Goal: Transaction & Acquisition: Purchase product/service

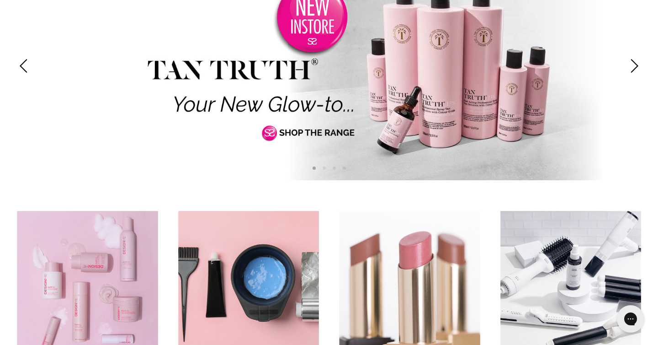
scroll to position [151, 0]
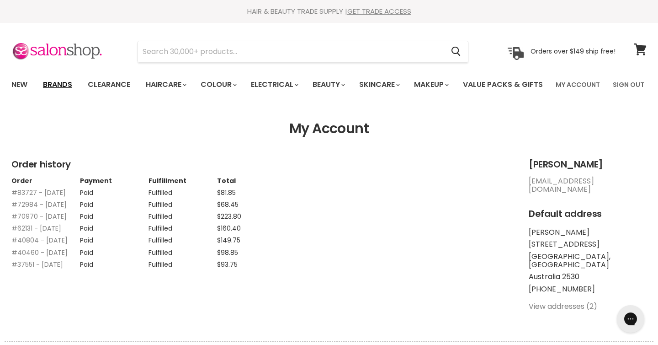
click at [66, 86] on link "Brands" at bounding box center [57, 84] width 43 height 19
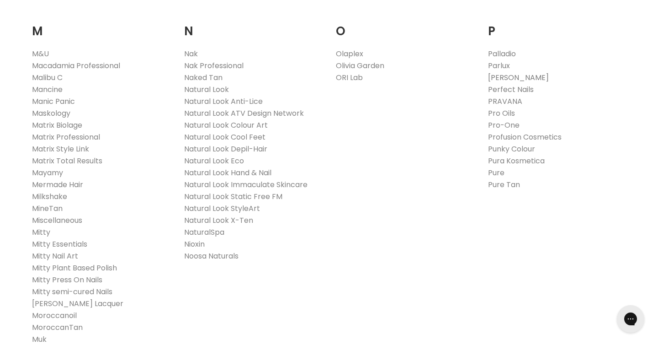
click at [495, 83] on link "[PERSON_NAME]" at bounding box center [518, 77] width 61 height 11
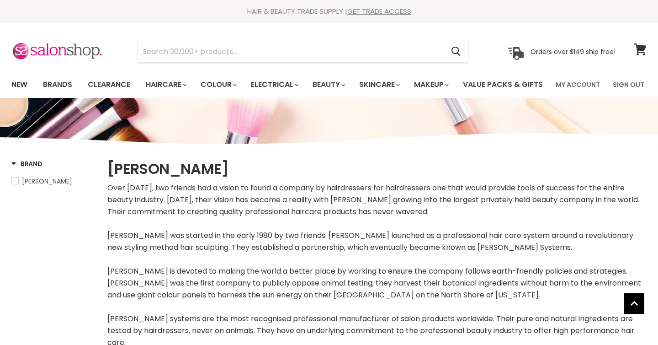
select select "manual"
click at [55, 86] on link "Brands" at bounding box center [57, 84] width 43 height 19
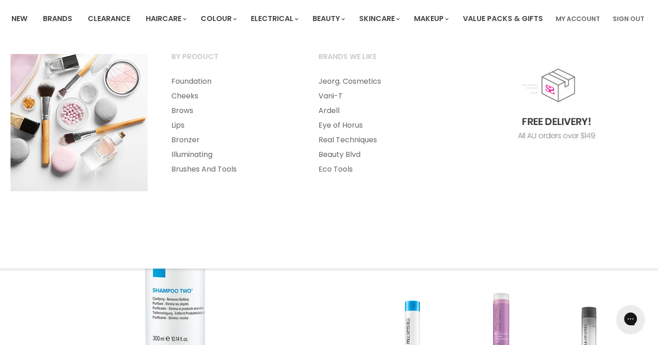
scroll to position [69, 0]
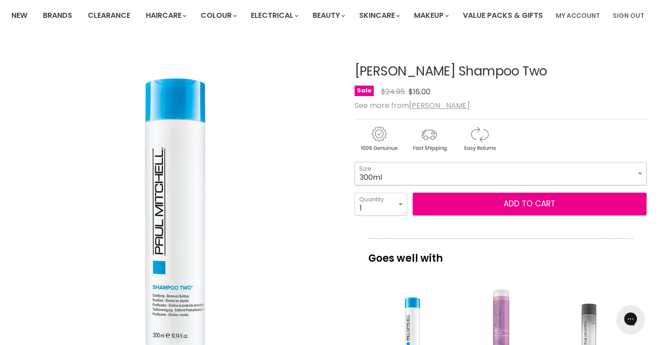
click at [445, 185] on select "300ml 1 Litre" at bounding box center [501, 173] width 292 height 23
click at [355, 185] on select "300ml 1 Litre" at bounding box center [501, 173] width 292 height 23
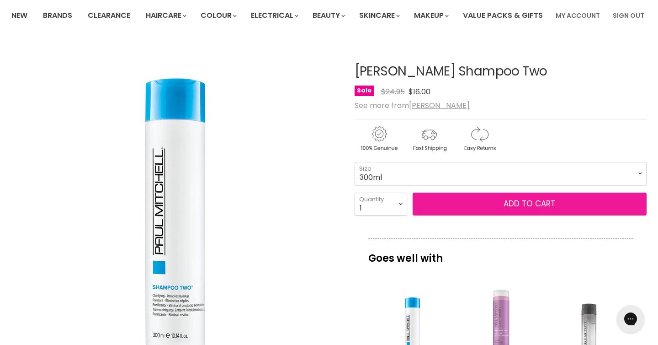
click at [445, 215] on button "Add to cart" at bounding box center [530, 203] width 234 height 23
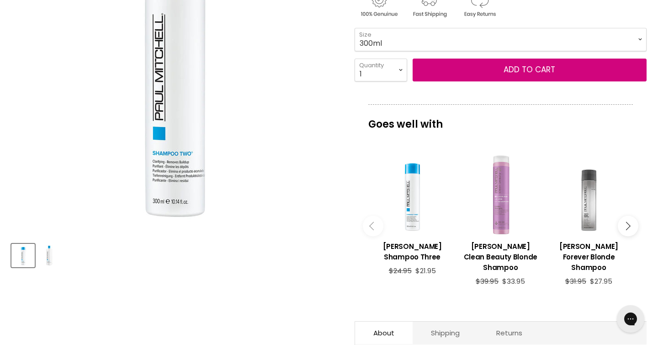
scroll to position [179, 0]
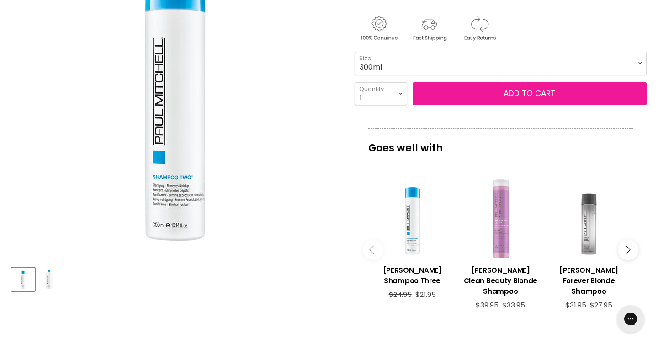
click at [452, 105] on button "Add to cart" at bounding box center [530, 93] width 234 height 23
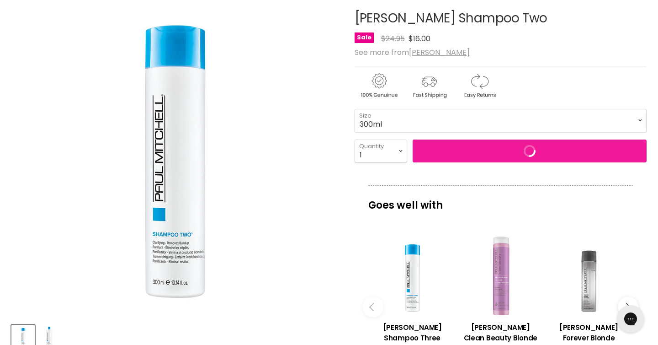
scroll to position [0, 0]
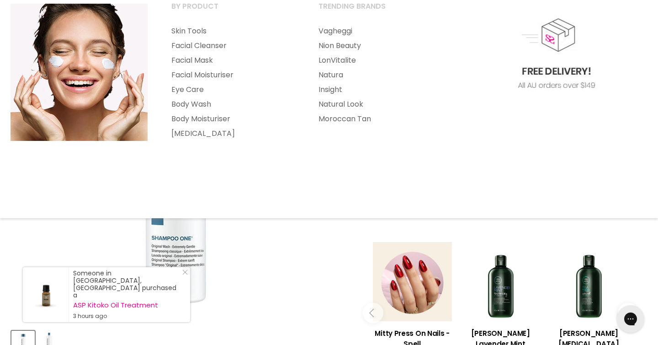
scroll to position [130, 0]
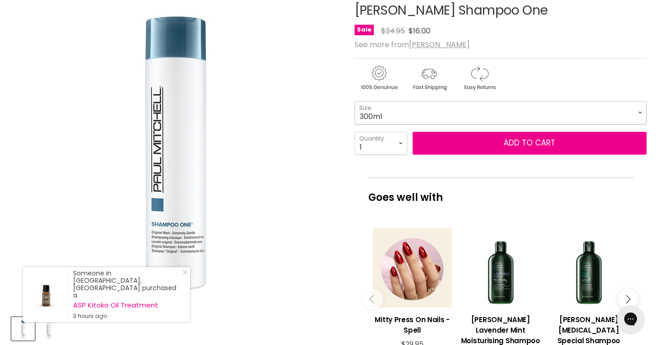
click at [476, 124] on select "300ml 1 Litre" at bounding box center [501, 112] width 292 height 23
click at [355, 124] on select "300ml 1 Litre" at bounding box center [501, 112] width 292 height 23
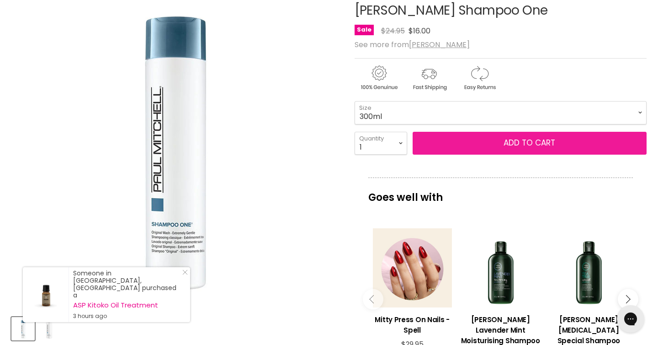
click at [477, 154] on button "Add to cart" at bounding box center [530, 143] width 234 height 23
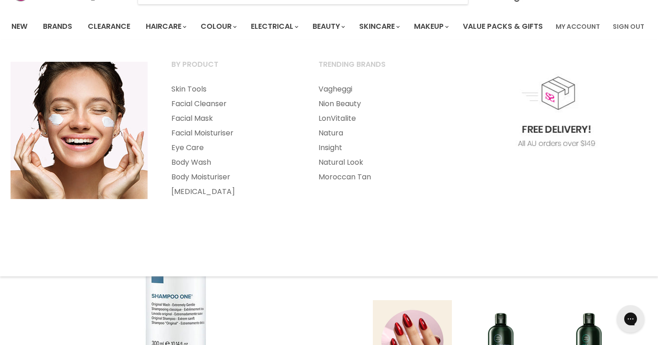
scroll to position [71, 0]
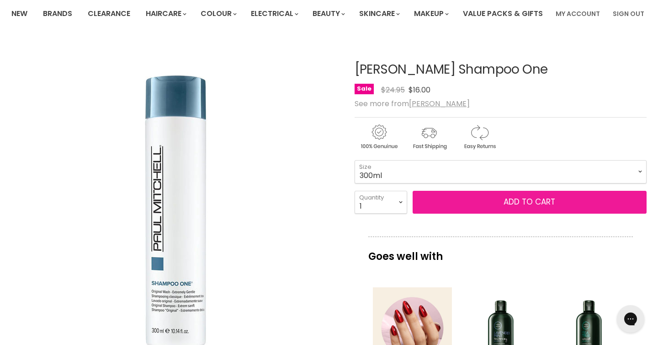
click at [471, 213] on button "Add to cart" at bounding box center [530, 202] width 234 height 23
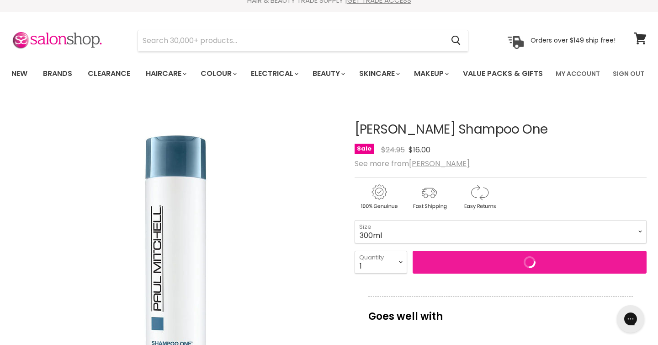
scroll to position [0, 0]
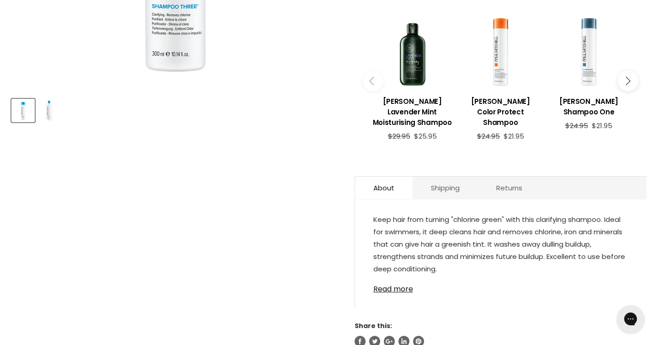
scroll to position [350, 0]
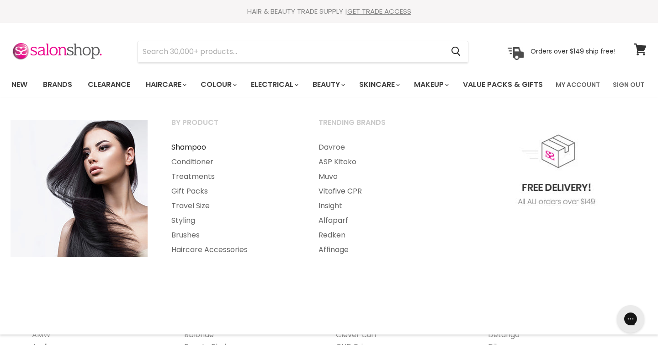
click at [183, 154] on link "Shampoo" at bounding box center [232, 147] width 145 height 15
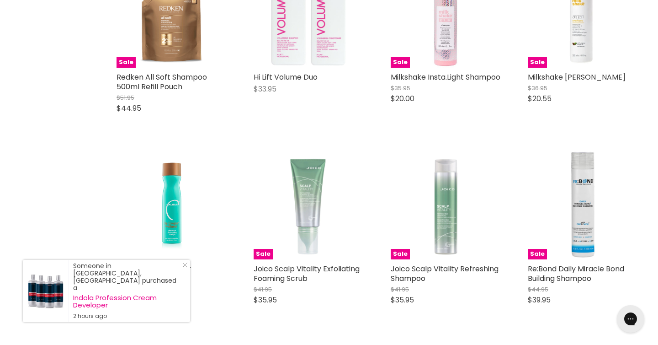
scroll to position [184, 0]
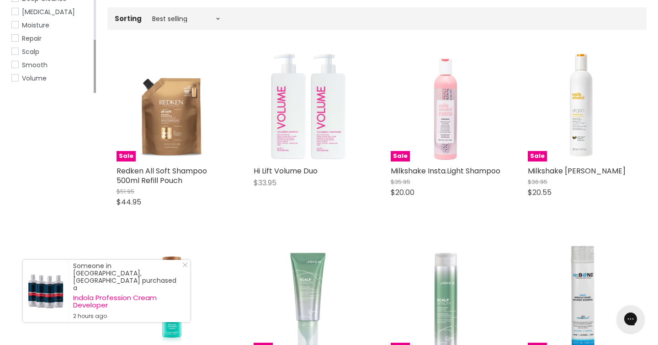
click at [16, 83] on link "Volume" at bounding box center [51, 78] width 80 height 10
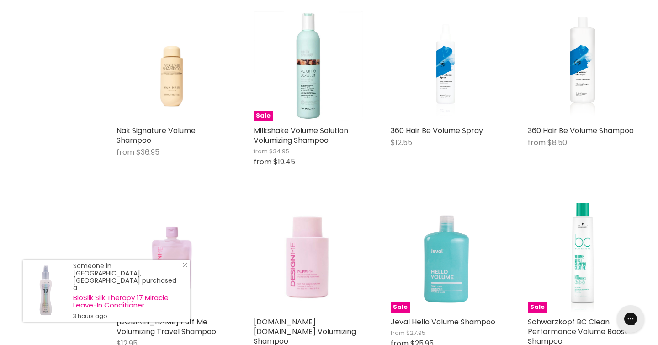
scroll to position [366, 0]
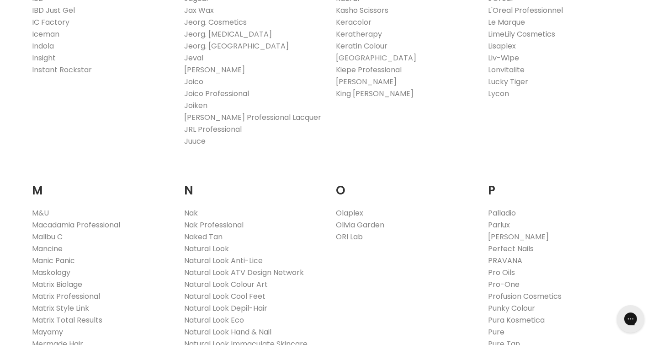
scroll to position [974, 0]
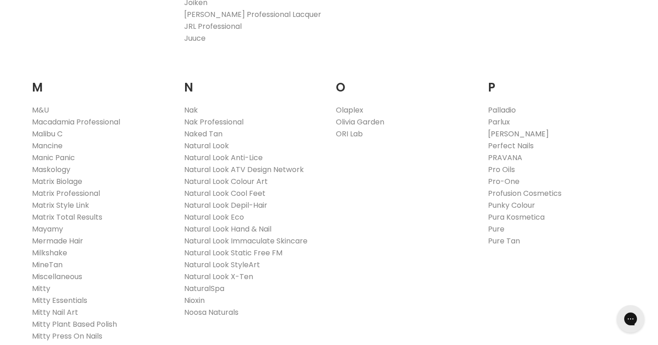
click at [493, 139] on link "Paul Mitchell" at bounding box center [518, 133] width 61 height 11
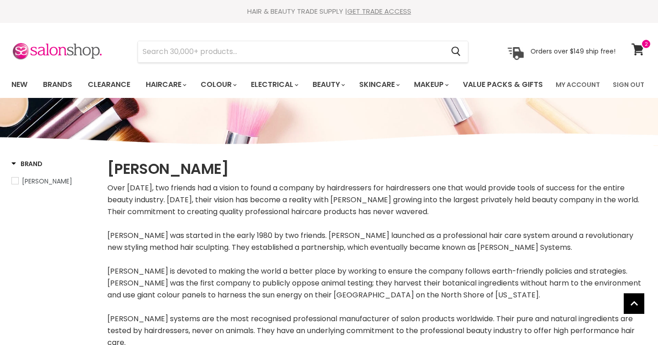
select select "manual"
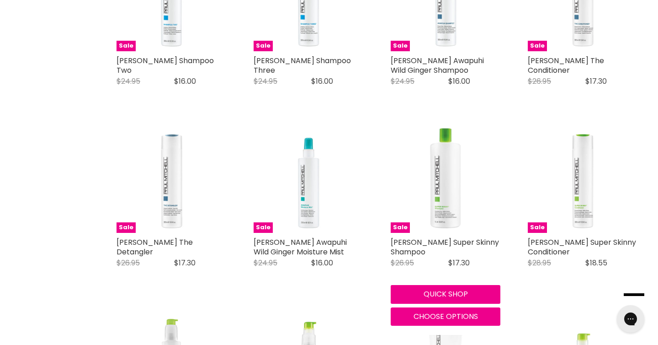
scroll to position [993, 0]
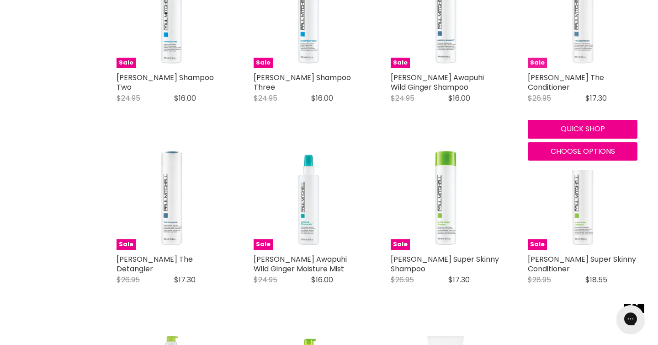
click at [588, 23] on img "Main content" at bounding box center [583, 13] width 110 height 110
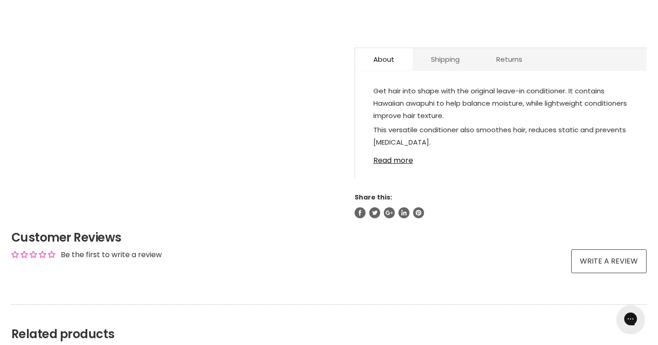
scroll to position [486, 0]
click at [397, 165] on link "Read more" at bounding box center [500, 159] width 255 height 14
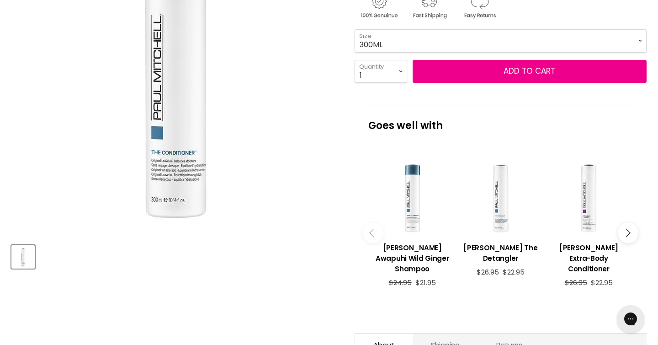
scroll to position [197, 0]
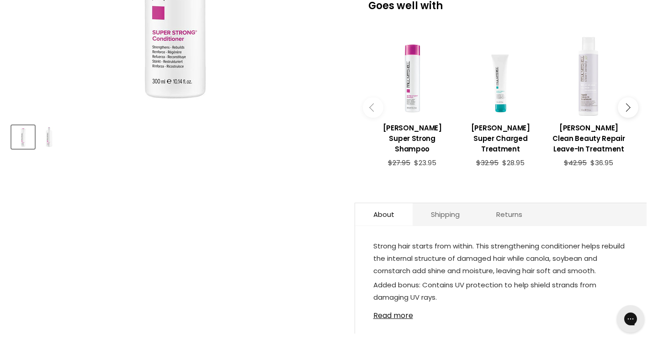
scroll to position [351, 0]
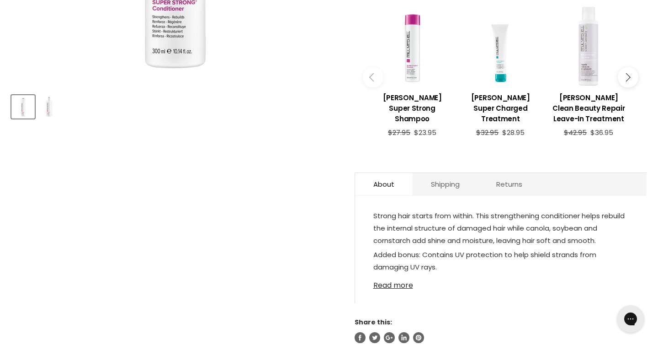
click at [387, 289] on link "Read more" at bounding box center [500, 283] width 255 height 14
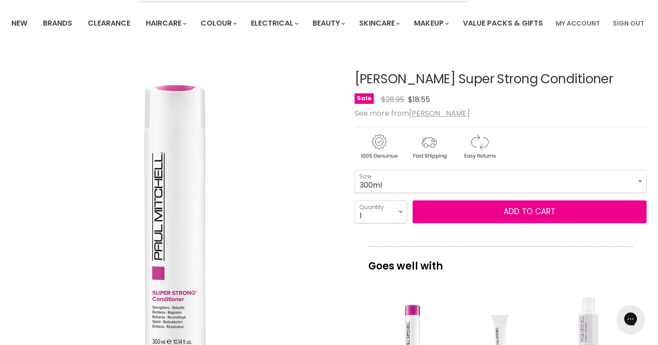
scroll to position [67, 0]
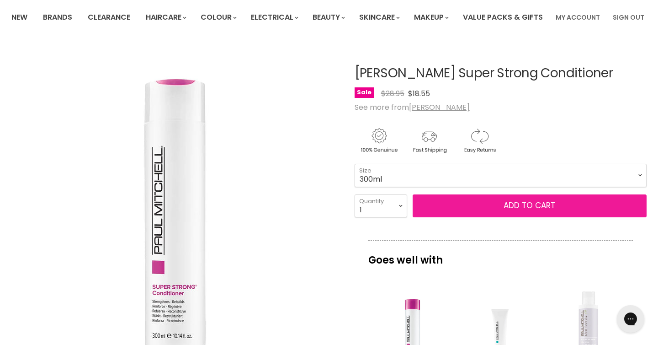
click at [467, 217] on button "Add to cart" at bounding box center [530, 205] width 234 height 23
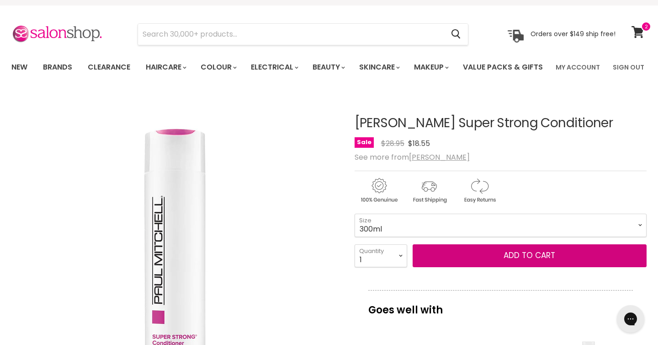
scroll to position [0, 0]
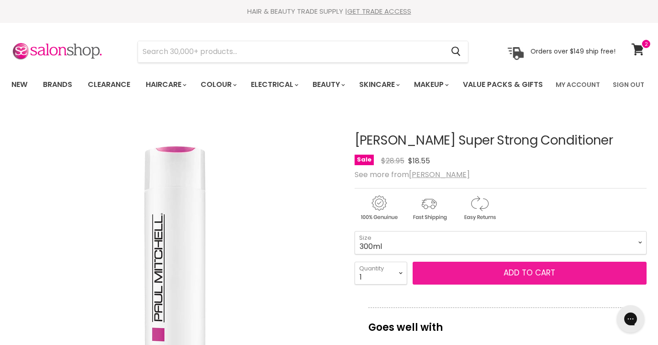
click at [468, 284] on button "Add to cart" at bounding box center [530, 272] width 234 height 23
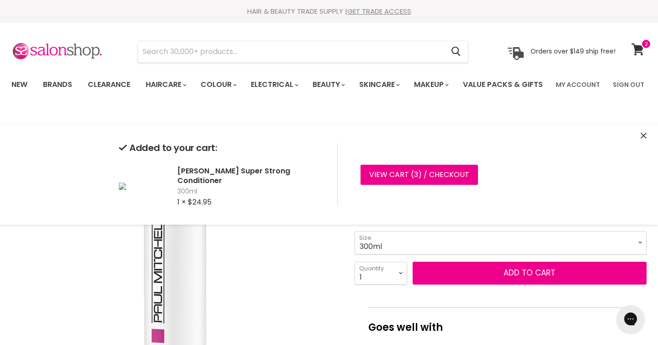
click at [281, 260] on img "Paul Mitchell Super Strong Conditioner image. Click or Scroll to Zoom." at bounding box center [174, 273] width 327 height 327
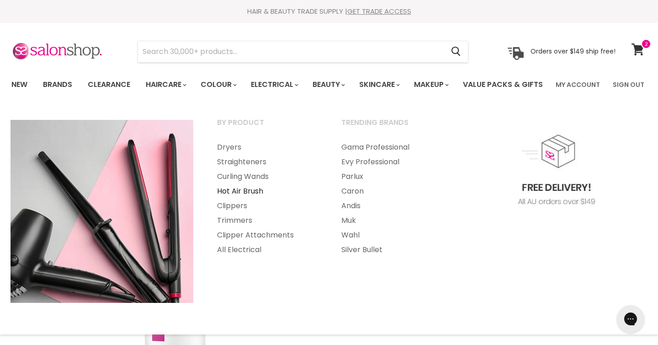
click at [246, 198] on link "Hot Air Brush" at bounding box center [267, 191] width 122 height 15
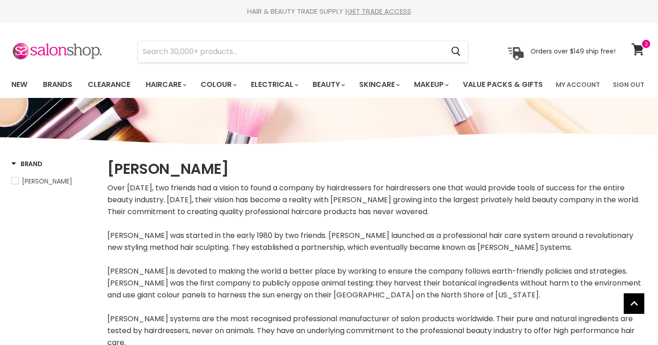
select select "manual"
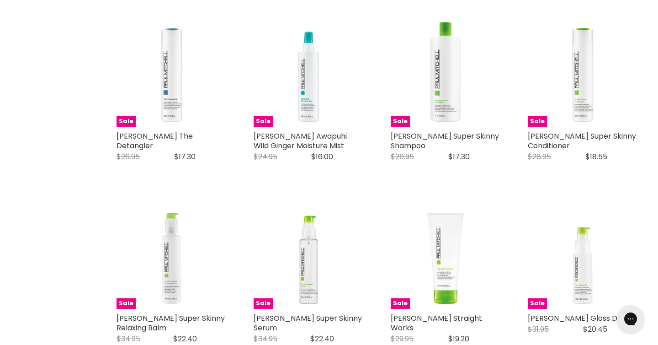
scroll to position [1115, 0]
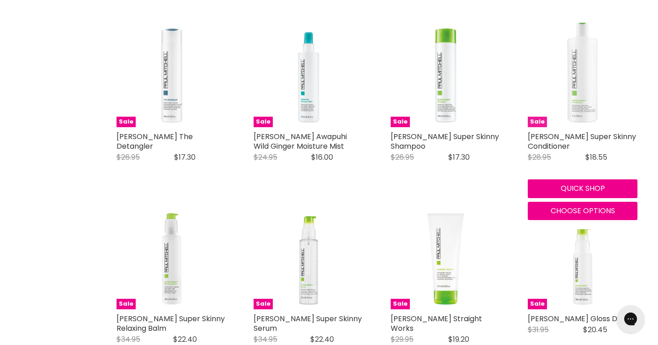
click at [583, 122] on img "Main content" at bounding box center [583, 72] width 110 height 110
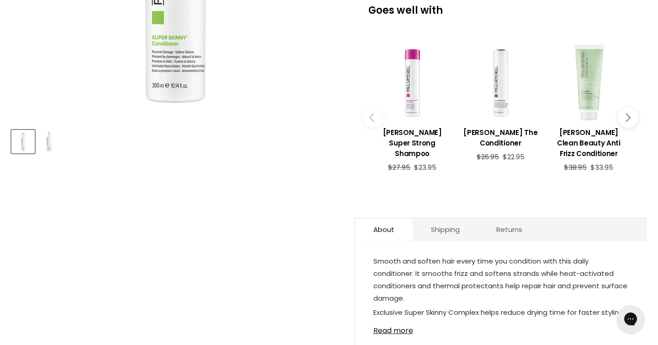
scroll to position [250, 0]
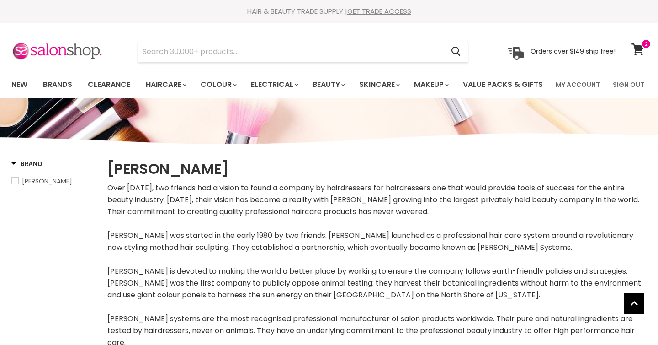
select select "manual"
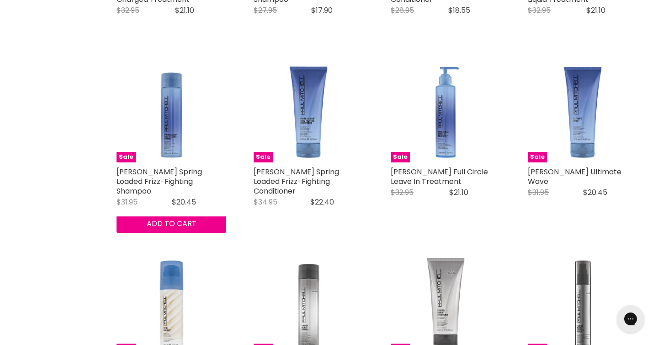
scroll to position [1630, 0]
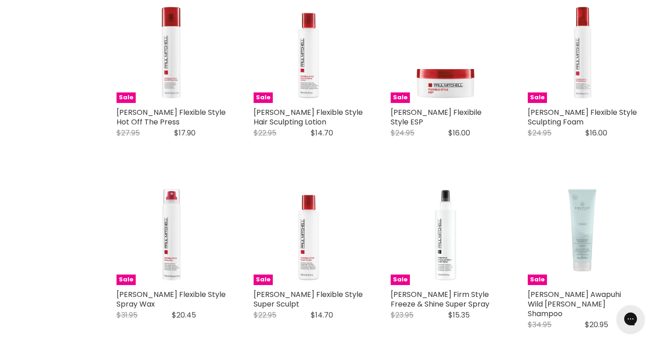
scroll to position [2245, 0]
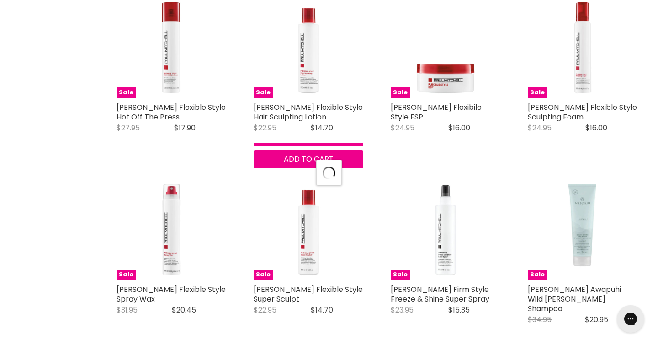
select select "manual"
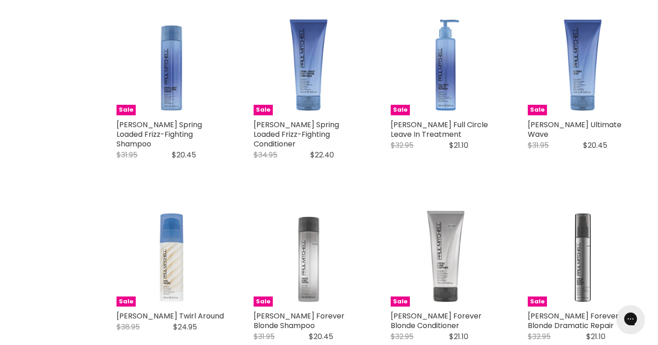
scroll to position [1531, 0]
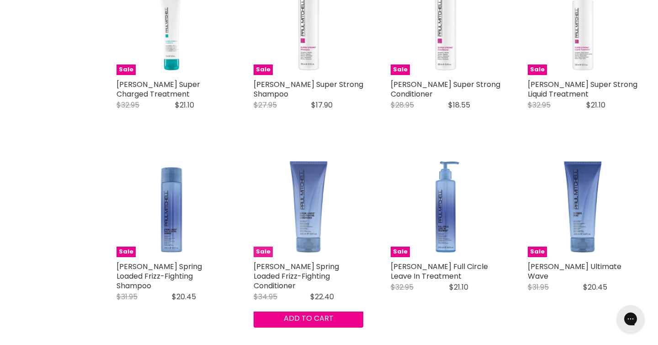
click at [306, 245] on img "Main content" at bounding box center [309, 202] width 110 height 110
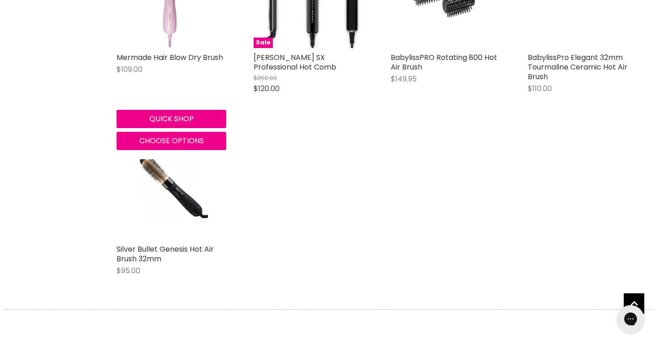
scroll to position [1043, 0]
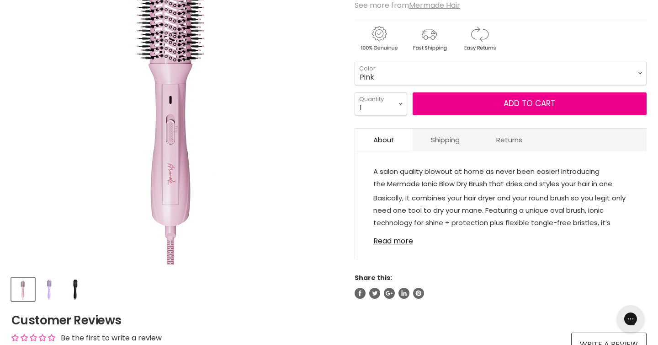
scroll to position [191, 0]
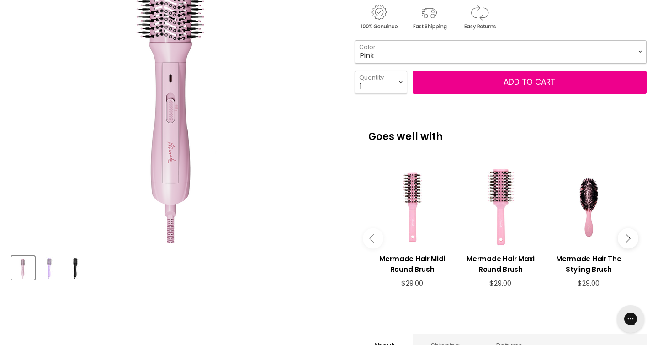
click at [373, 63] on select "Pink [GEOGRAPHIC_DATA] Black" at bounding box center [501, 51] width 292 height 23
click at [355, 63] on select "Pink [GEOGRAPHIC_DATA] Black" at bounding box center [501, 51] width 292 height 23
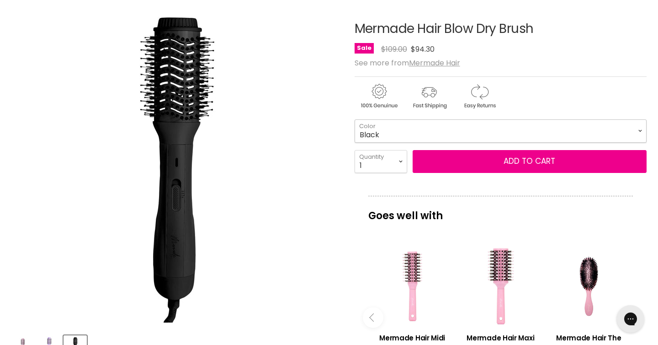
scroll to position [110, 0]
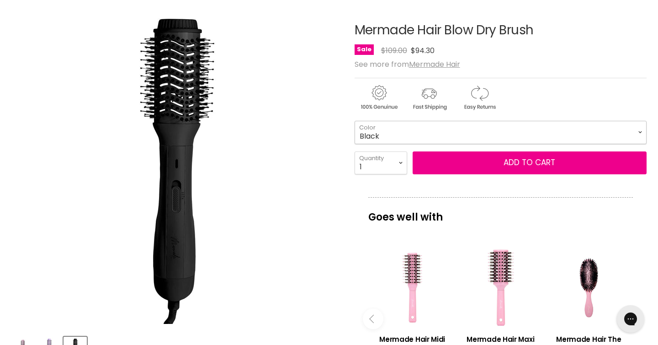
click at [378, 144] on select "Pink [GEOGRAPHIC_DATA] Black" at bounding box center [501, 132] width 292 height 23
click at [355, 144] on select "Pink [GEOGRAPHIC_DATA] Black" at bounding box center [501, 132] width 292 height 23
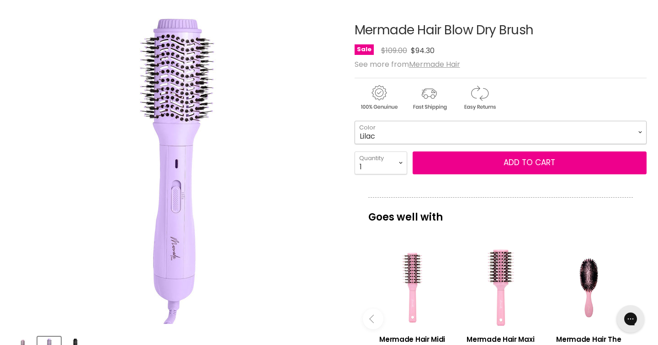
click at [376, 144] on select "Pink [GEOGRAPHIC_DATA] Black" at bounding box center [501, 132] width 292 height 23
click at [355, 144] on select "Pink [GEOGRAPHIC_DATA] Black" at bounding box center [501, 132] width 292 height 23
select select "Black"
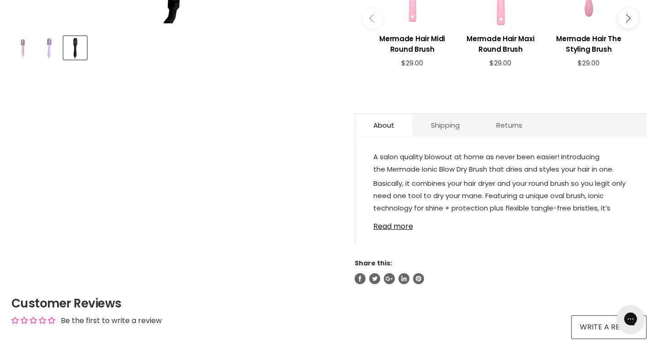
scroll to position [439, 0]
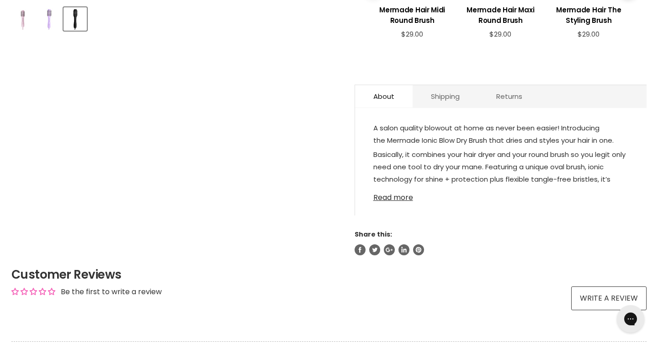
click at [388, 202] on link "Read more" at bounding box center [500, 195] width 255 height 14
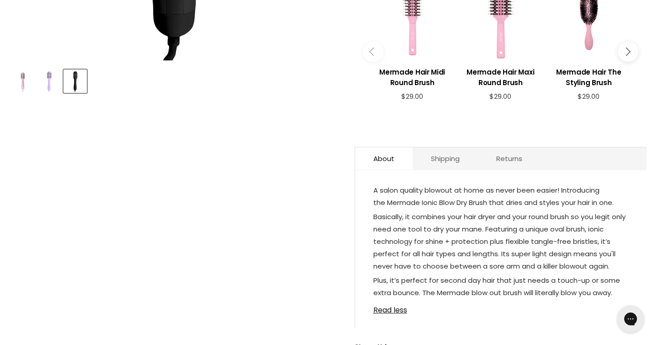
scroll to position [399, 0]
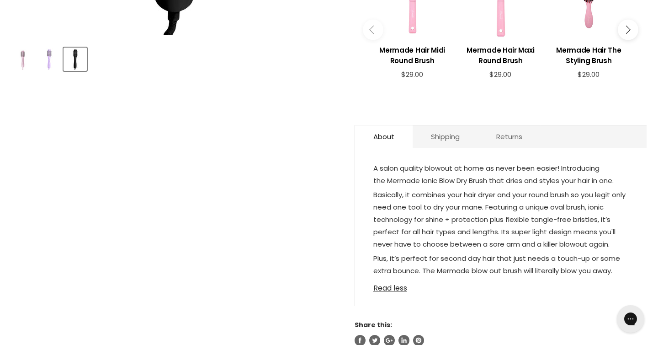
click at [385, 292] on link "Read less" at bounding box center [500, 285] width 255 height 14
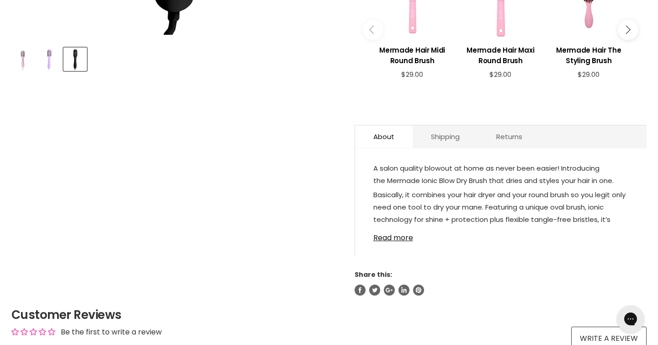
scroll to position [0, 0]
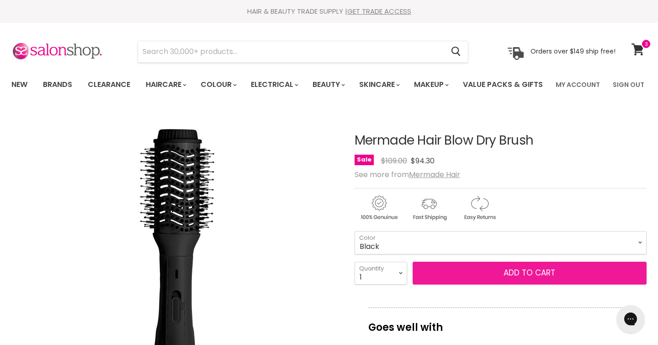
click at [502, 284] on button "Add to cart" at bounding box center [530, 272] width 234 height 23
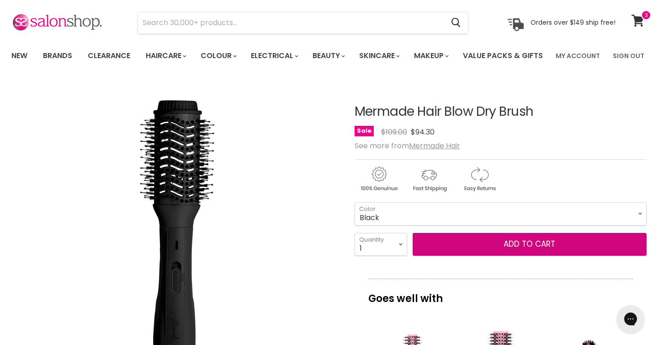
scroll to position [27, 0]
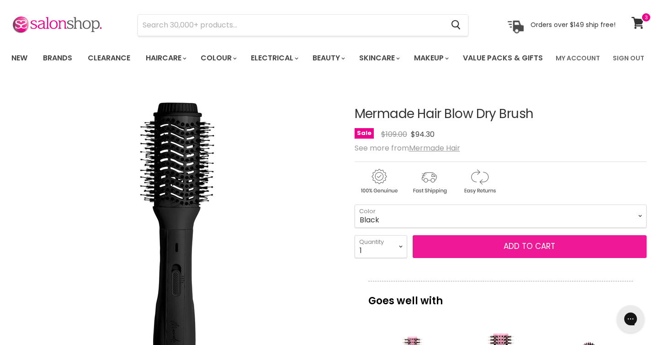
click at [543, 258] on button "Add to cart" at bounding box center [530, 246] width 234 height 23
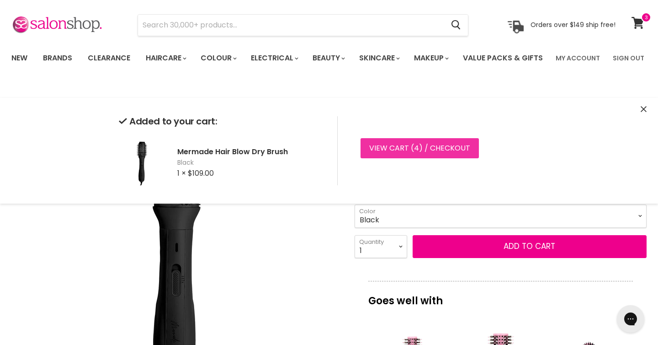
click at [403, 149] on link "View cart ( 4 ) / Checkout" at bounding box center [420, 148] width 118 height 20
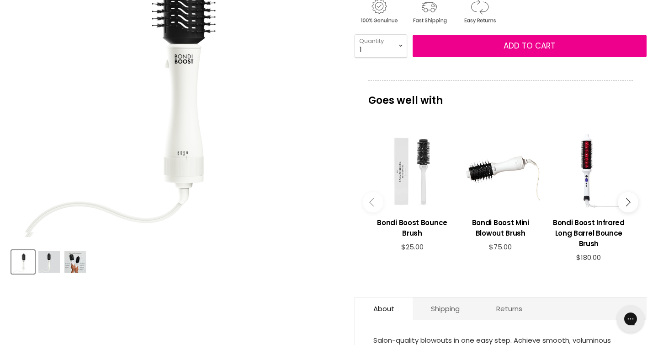
scroll to position [273, 0]
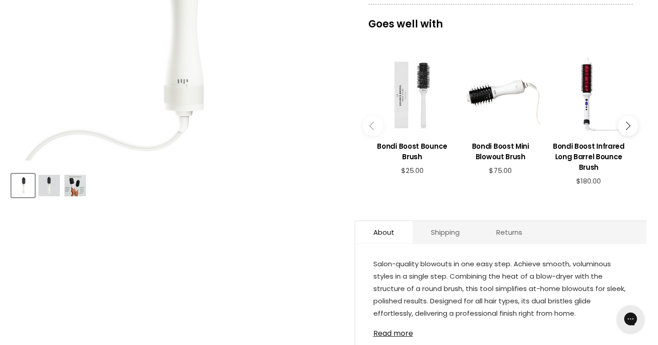
click at [44, 196] on img "Product thumbnails" at bounding box center [48, 185] width 21 height 21
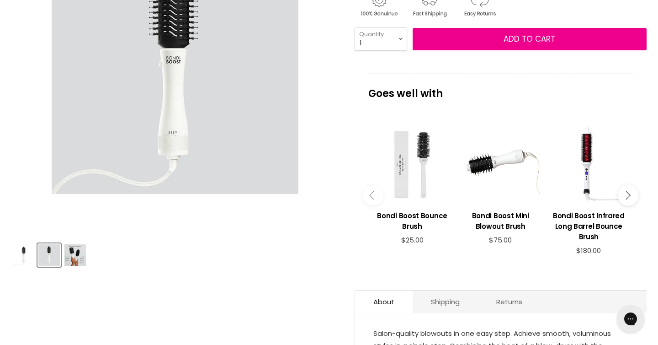
scroll to position [202, 0]
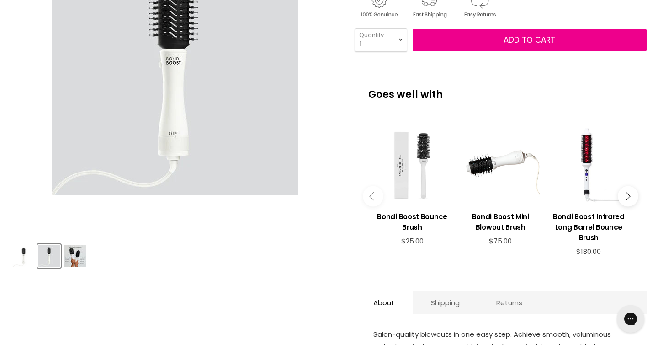
click at [73, 266] on img "Product thumbnails" at bounding box center [74, 255] width 21 height 21
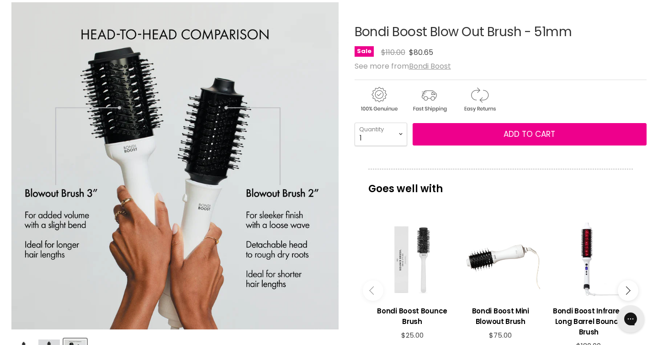
scroll to position [181, 0]
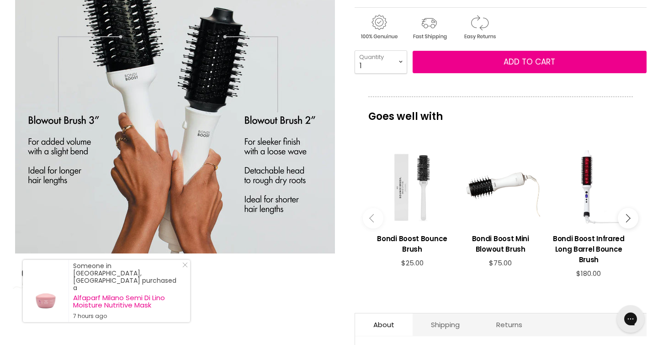
click at [48, 288] on img "Product thumbnails" at bounding box center [48, 277] width 21 height 21
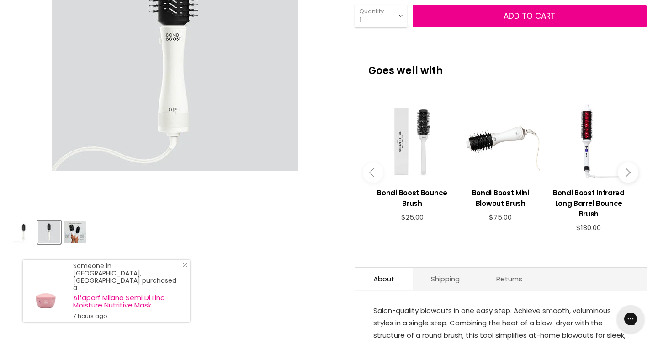
scroll to position [226, 0]
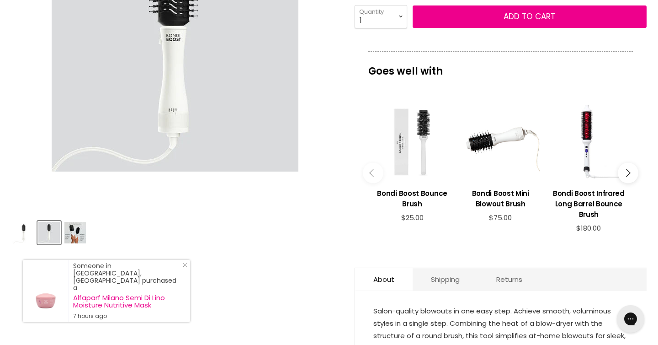
click at [80, 243] on img "Product thumbnails" at bounding box center [74, 232] width 21 height 21
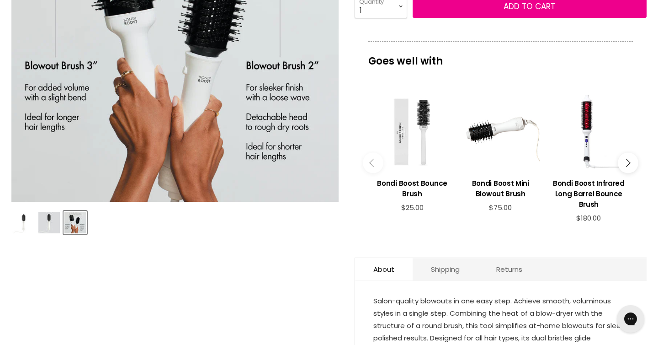
scroll to position [238, 0]
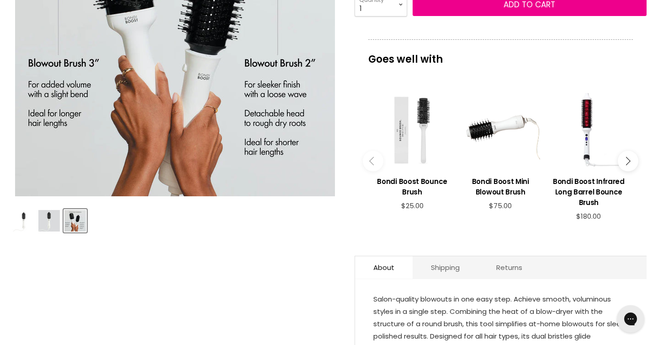
click at [42, 231] on img "Product thumbnails" at bounding box center [48, 220] width 21 height 21
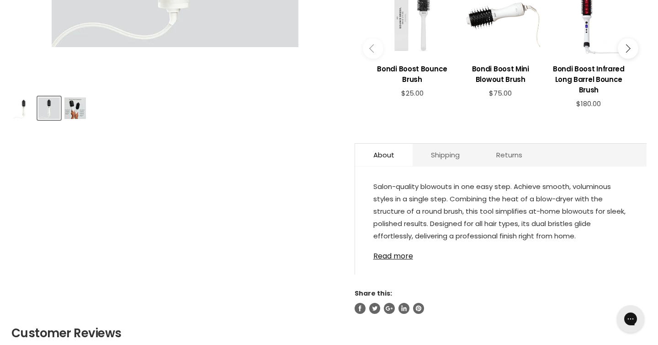
scroll to position [351, 0]
click at [396, 260] on link "Read more" at bounding box center [500, 253] width 255 height 14
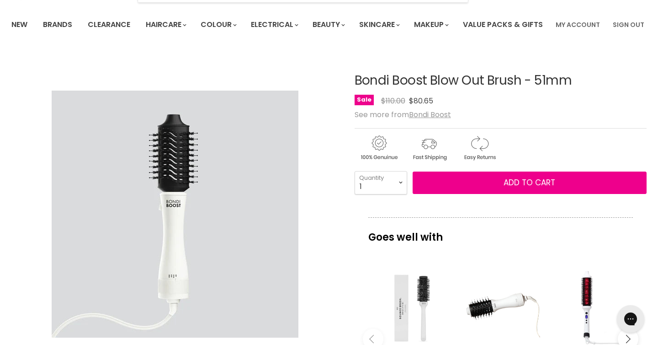
scroll to position [59, 0]
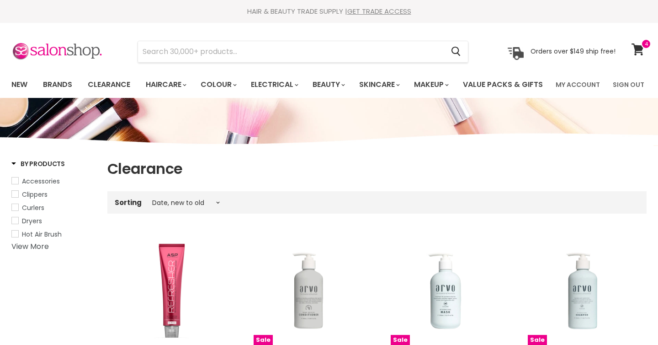
select select "created-descending"
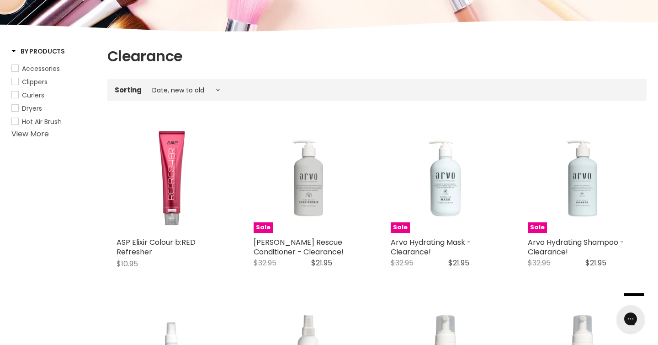
scroll to position [113, 0]
click at [13, 124] on span "Hot Air Brush" at bounding box center [15, 120] width 6 height 6
select select "created-descending"
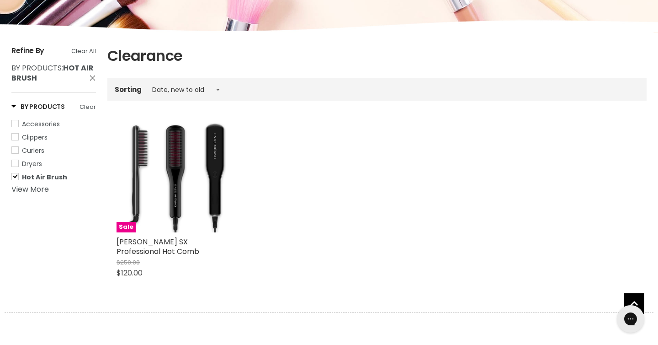
click at [13, 127] on span "Accessories" at bounding box center [15, 123] width 6 height 6
select select "created-descending"
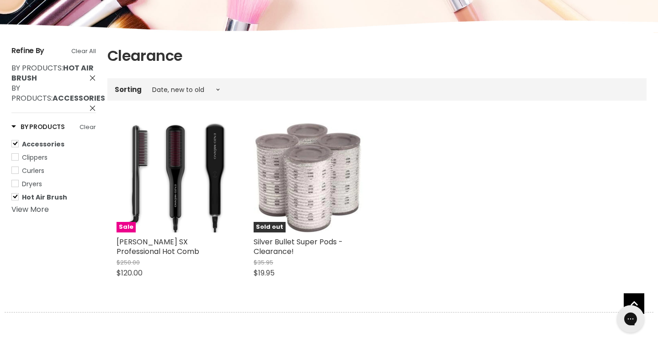
click at [19, 202] on link "Hot Air Brush" at bounding box center [53, 197] width 85 height 10
select select "created-descending"
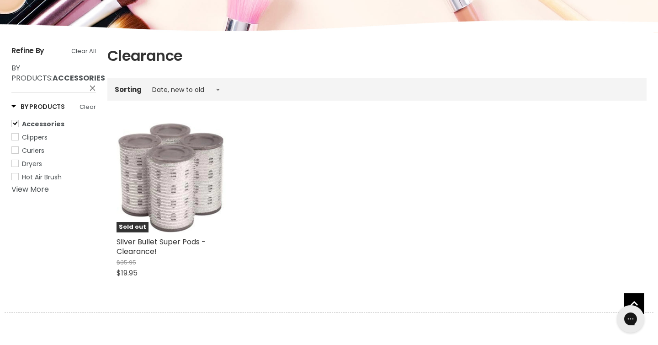
click at [18, 129] on link "Accessories" at bounding box center [53, 124] width 85 height 10
select select "created-descending"
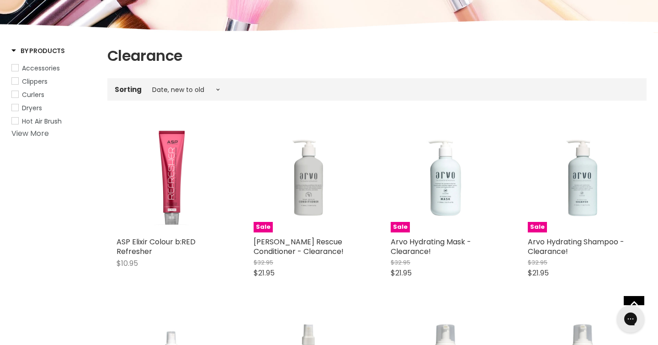
click at [31, 138] on link "View More" at bounding box center [29, 133] width 37 height 11
click at [27, 152] on span "Straighteners" at bounding box center [43, 147] width 43 height 9
select select "created-descending"
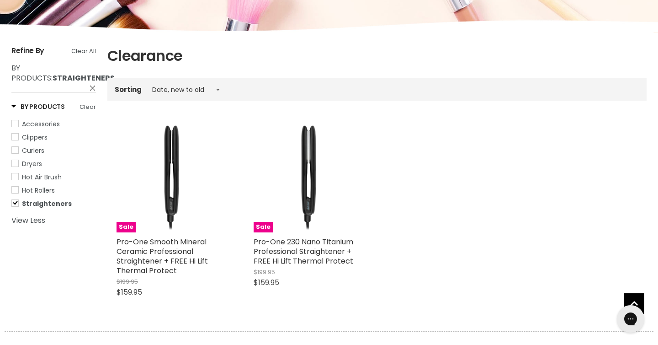
click at [27, 155] on span "Curlers" at bounding box center [33, 150] width 22 height 9
select select "created-descending"
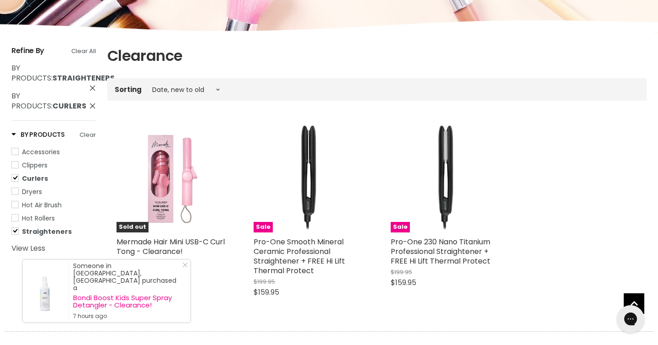
click at [15, 234] on span "Straighteners" at bounding box center [15, 231] width 6 height 6
select select "created-descending"
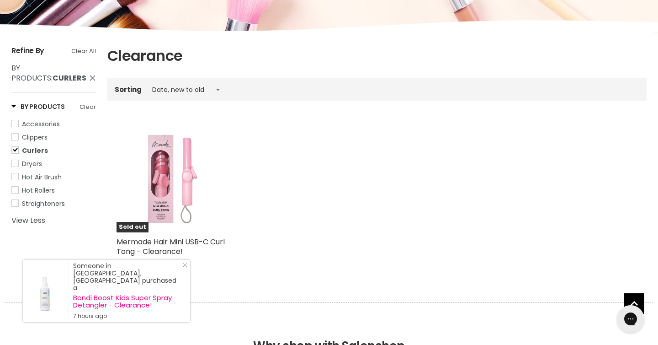
click at [17, 153] on span "Curlers" at bounding box center [15, 150] width 6 height 6
select select "created-descending"
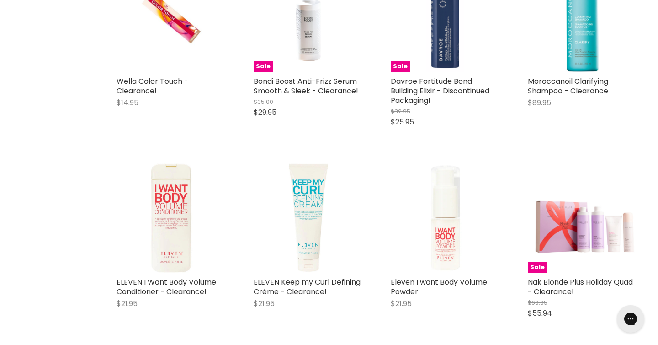
scroll to position [1225, 0]
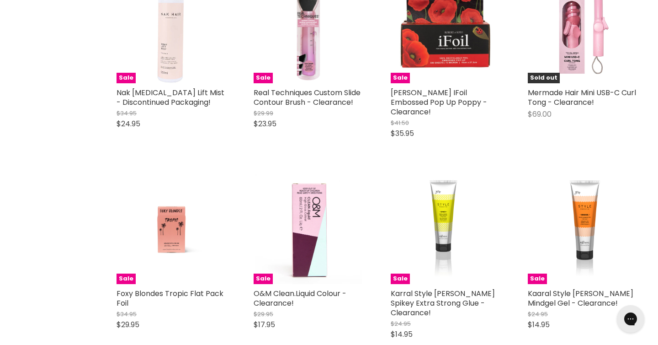
scroll to position [2338, 0]
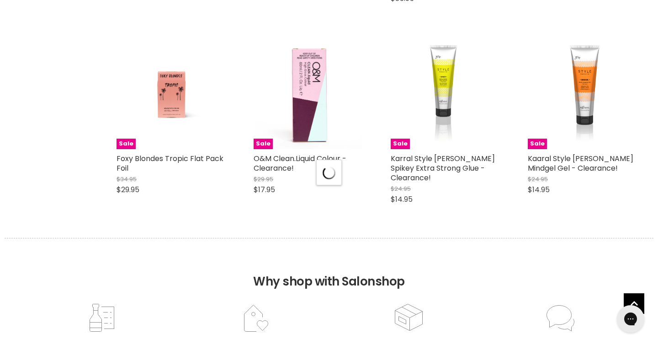
select select "created-descending"
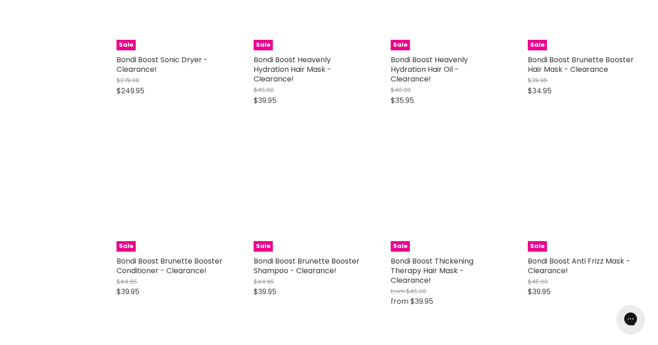
scroll to position [4426, 0]
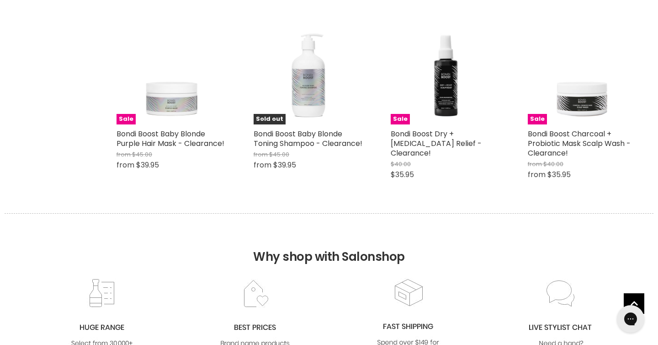
scroll to position [4931, 0]
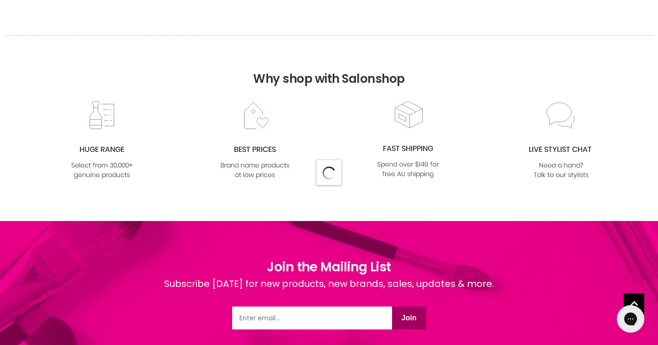
select select "created-descending"
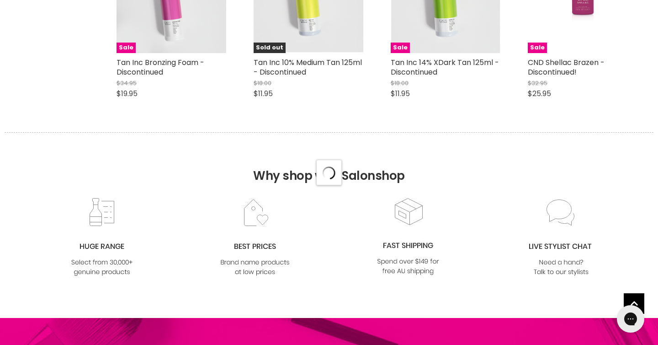
scroll to position [7510, 0]
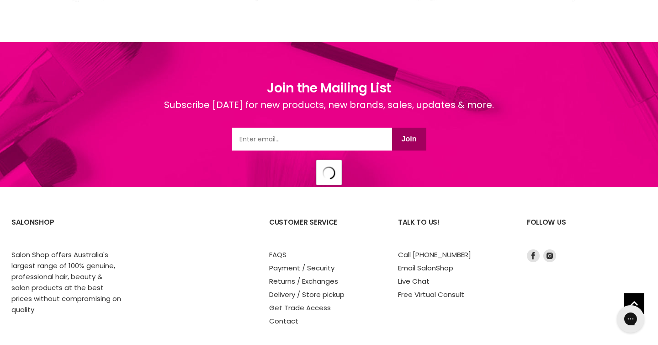
select select "created-descending"
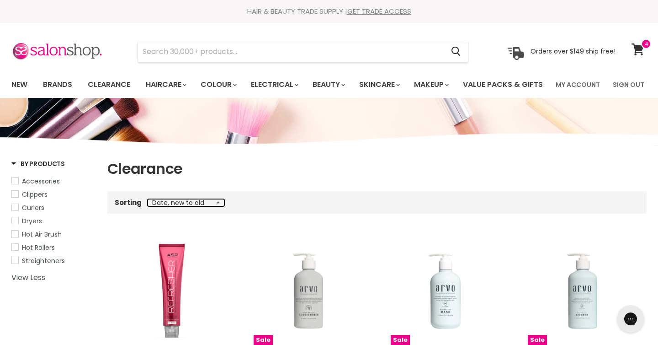
click at [197, 206] on select "Best selling Featured Price, low to high Price, high to low Alphabetically, A-Z…" at bounding box center [186, 202] width 77 height 7
select select "price-ascending"
click at [148, 206] on select "Best selling Featured Price, low to high Price, high to low Alphabetically, A-Z…" at bounding box center [186, 202] width 77 height 7
select select "price-ascending"
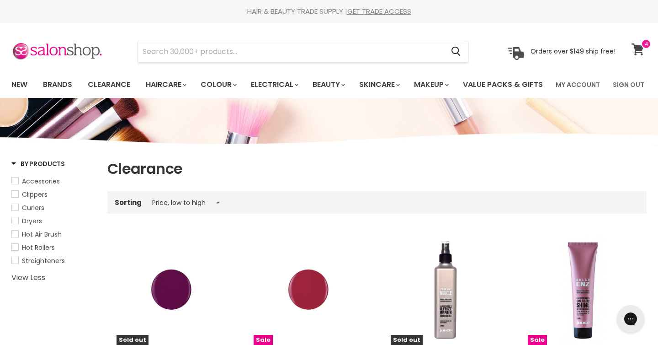
click at [640, 55] on link "View cart" at bounding box center [639, 49] width 24 height 21
